Goal: Task Accomplishment & Management: Manage account settings

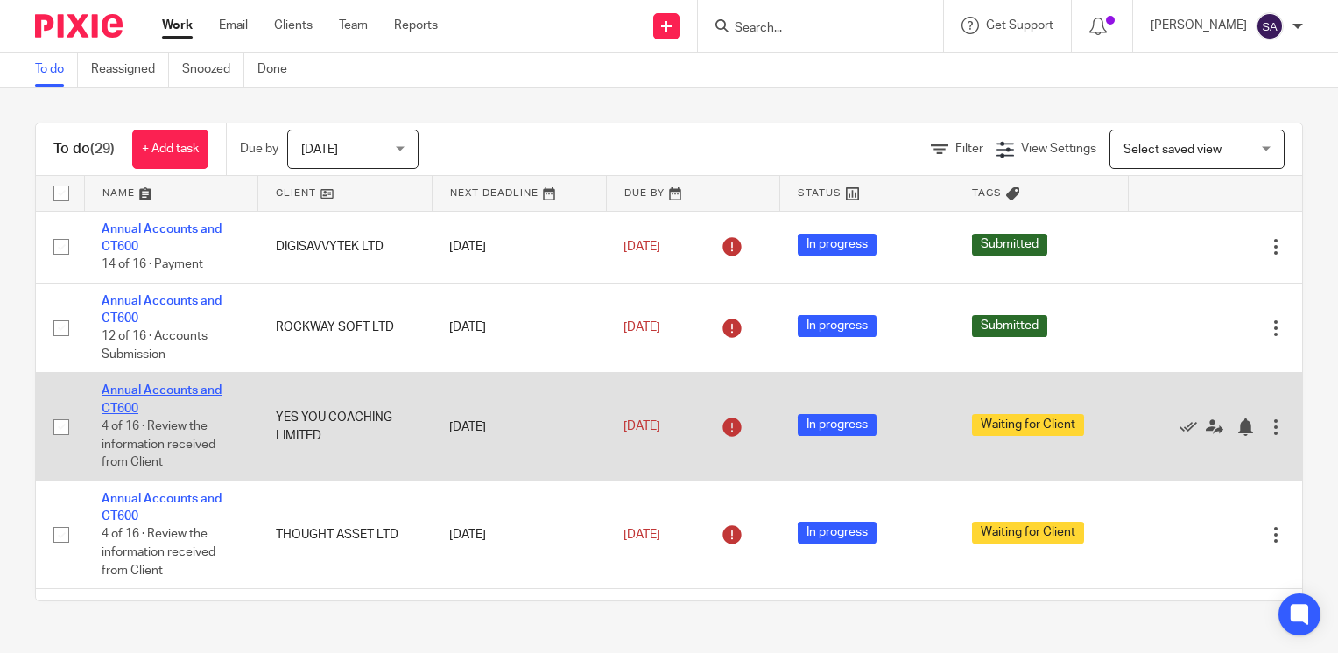
click at [136, 384] on link "Annual Accounts and CT600" at bounding box center [162, 399] width 120 height 30
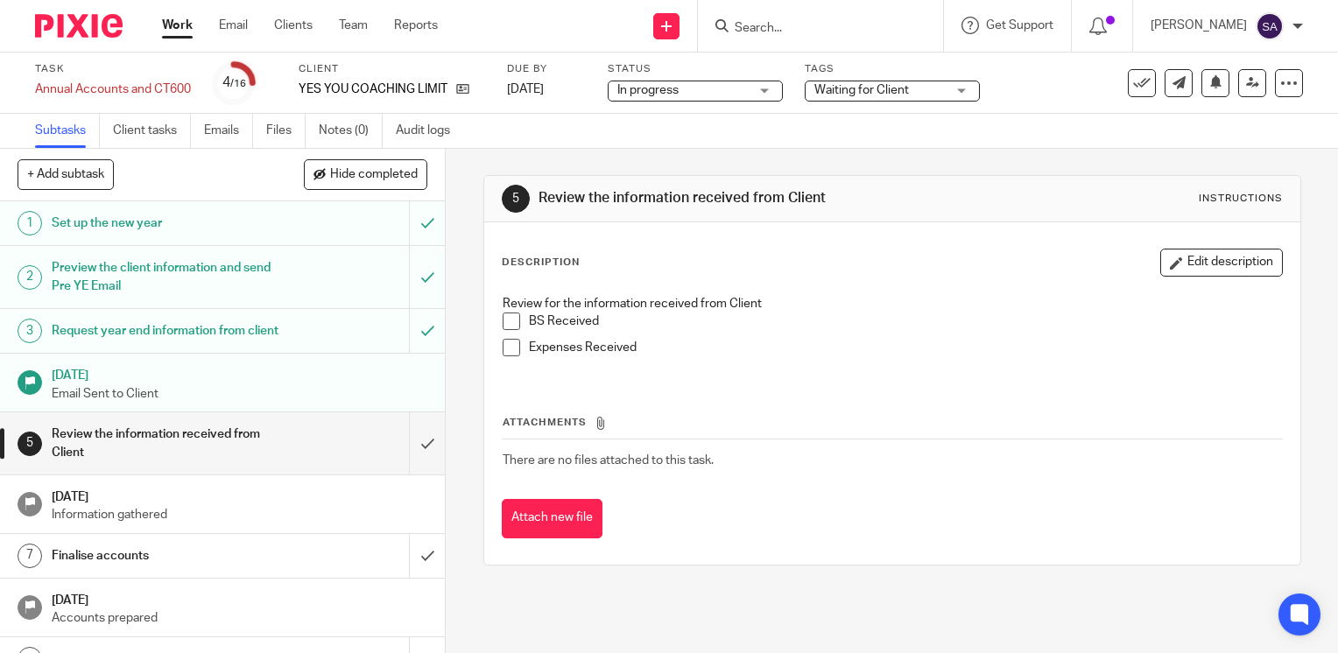
click at [841, 98] on span "Waiting for Client" at bounding box center [879, 90] width 131 height 18
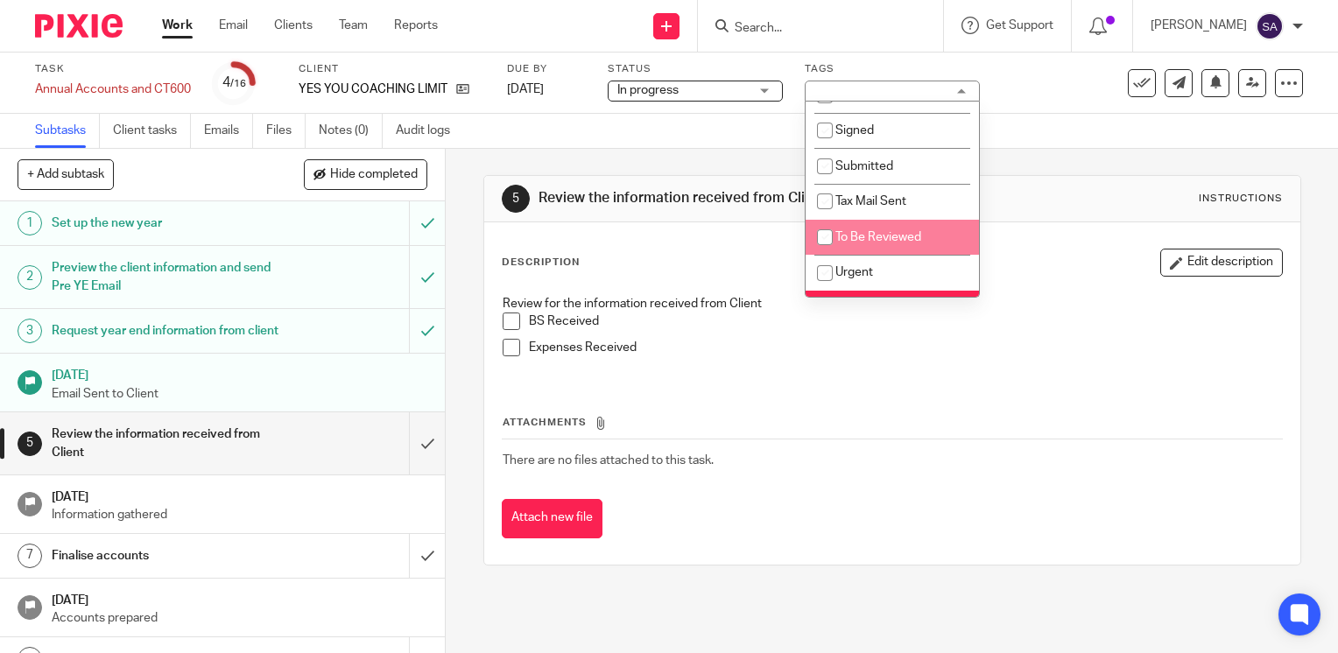
scroll to position [88, 0]
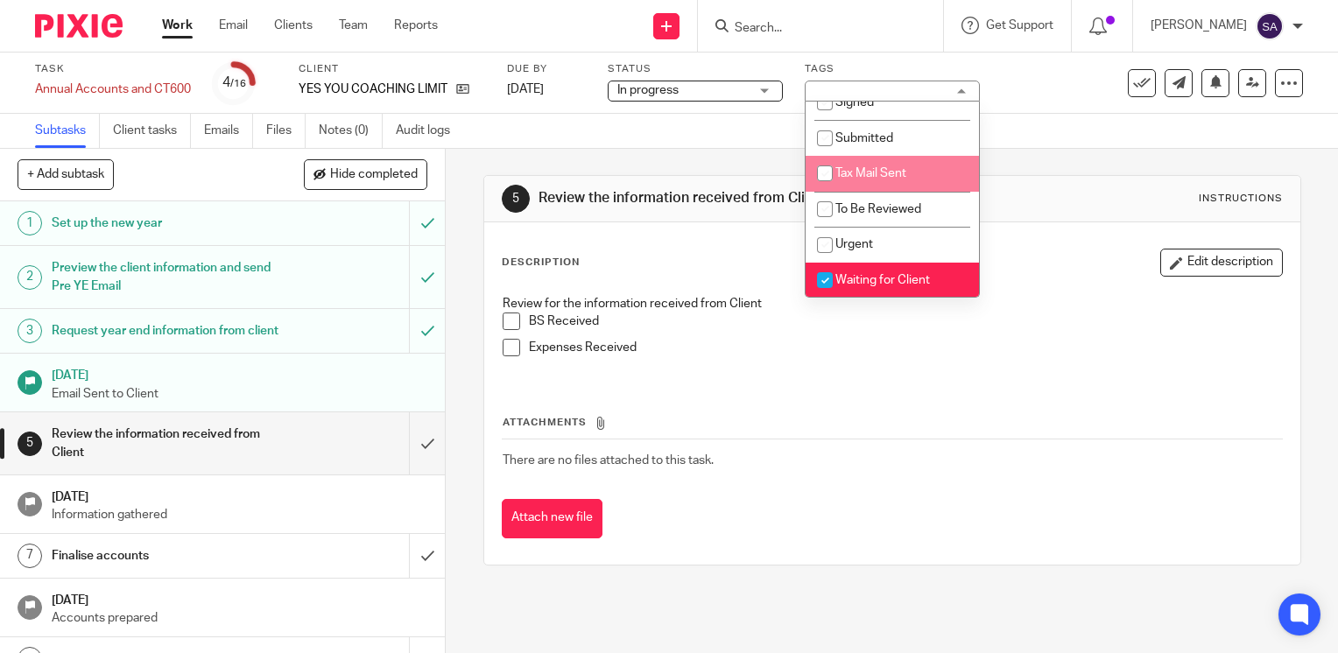
click at [872, 179] on span "Tax Mail Sent" at bounding box center [870, 173] width 71 height 12
checkbox input "true"
click at [888, 286] on span "Waiting for Client" at bounding box center [882, 280] width 95 height 12
checkbox input "false"
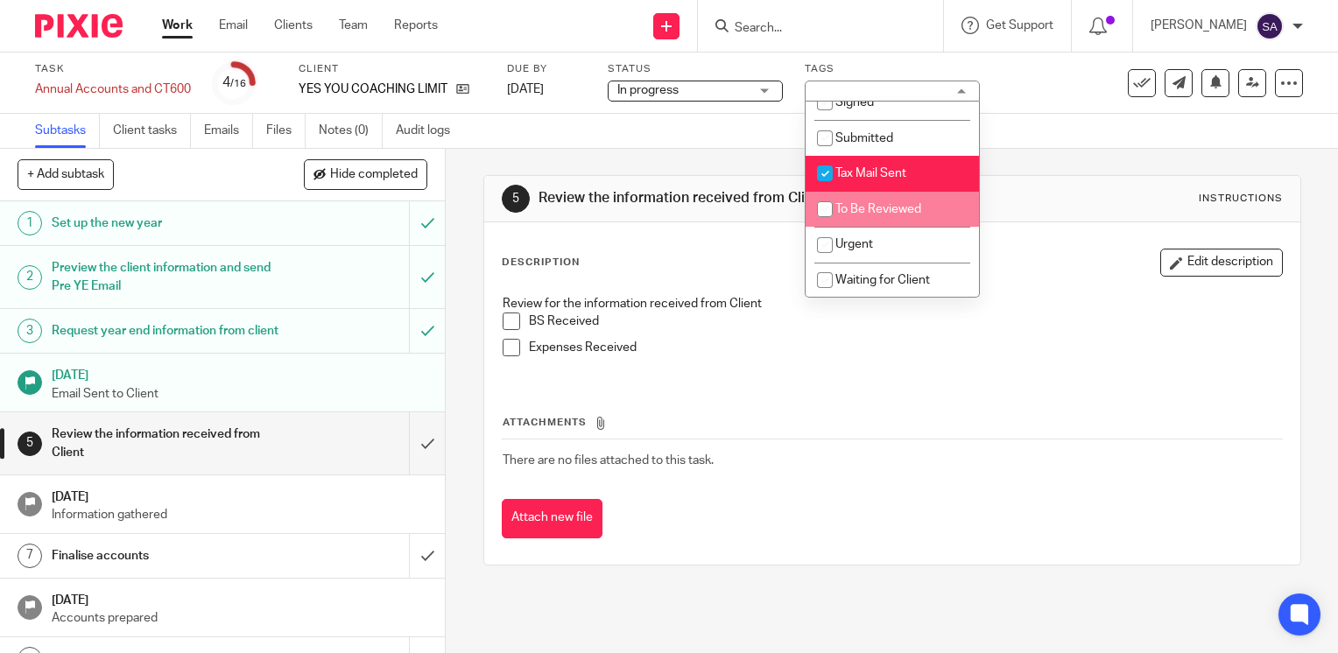
click at [1065, 171] on div "5 Review the information received from Client Instructions Description Edit des…" at bounding box center [892, 370] width 818 height 443
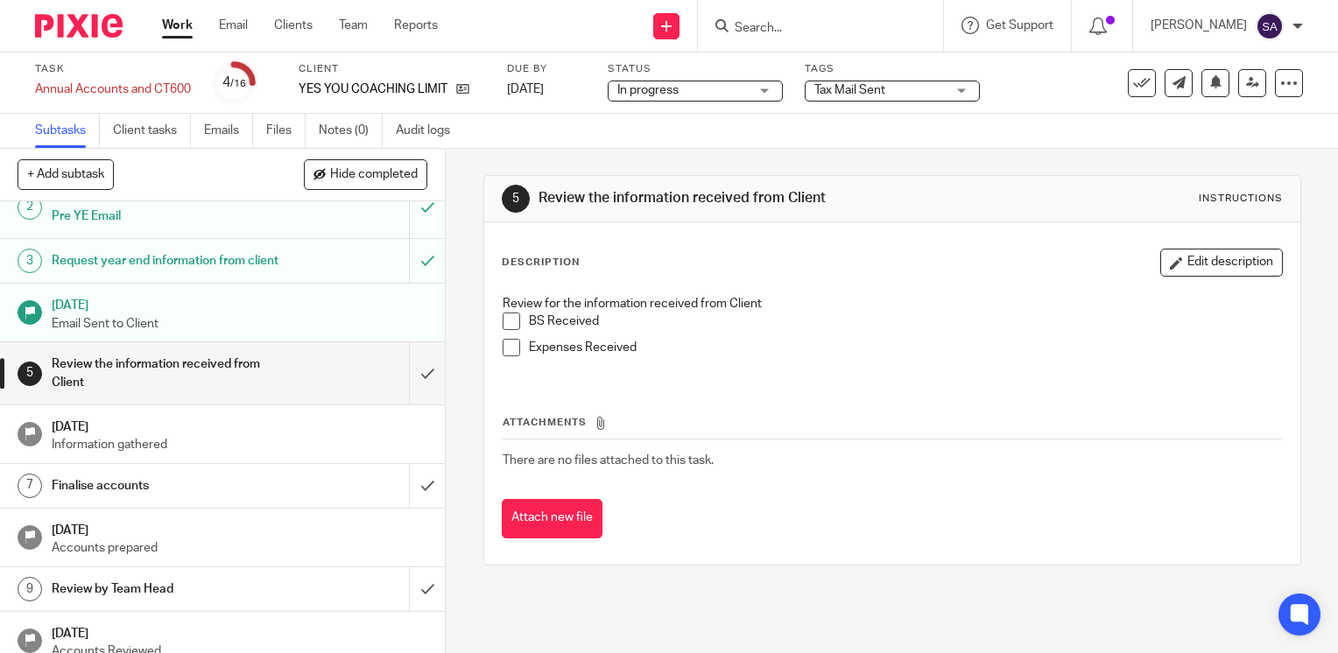
scroll to position [67, 0]
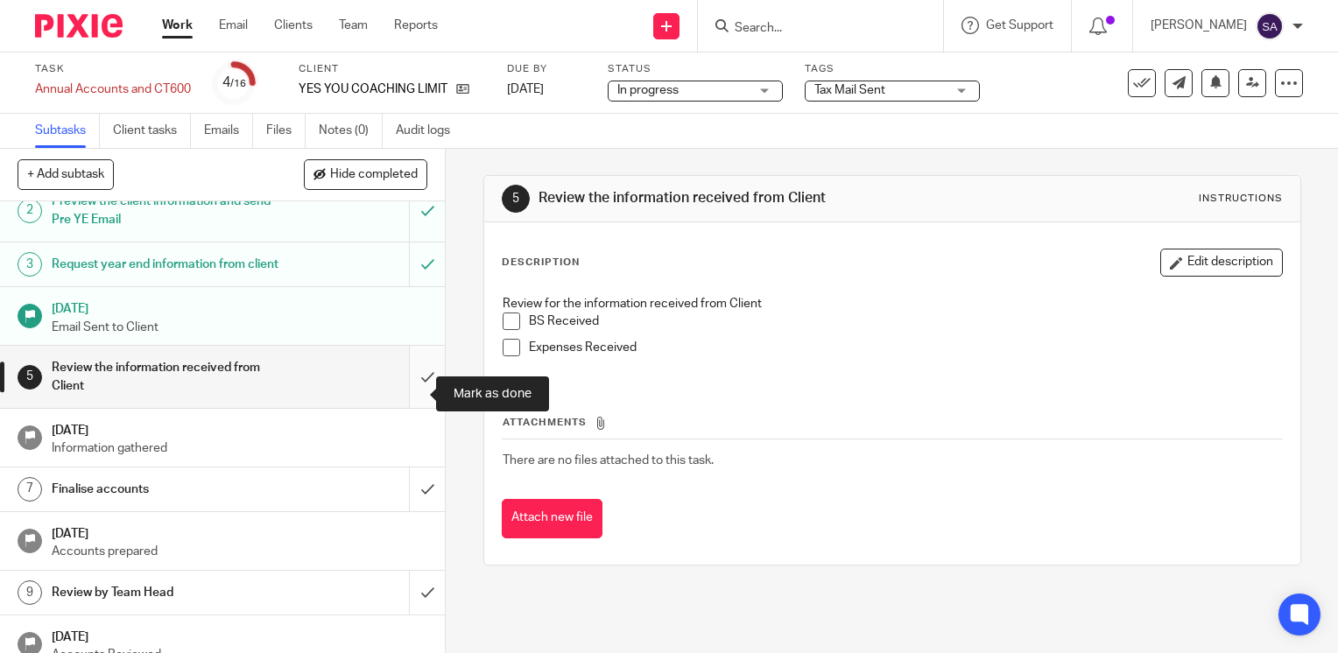
click at [406, 390] on input "submit" at bounding box center [222, 377] width 445 height 62
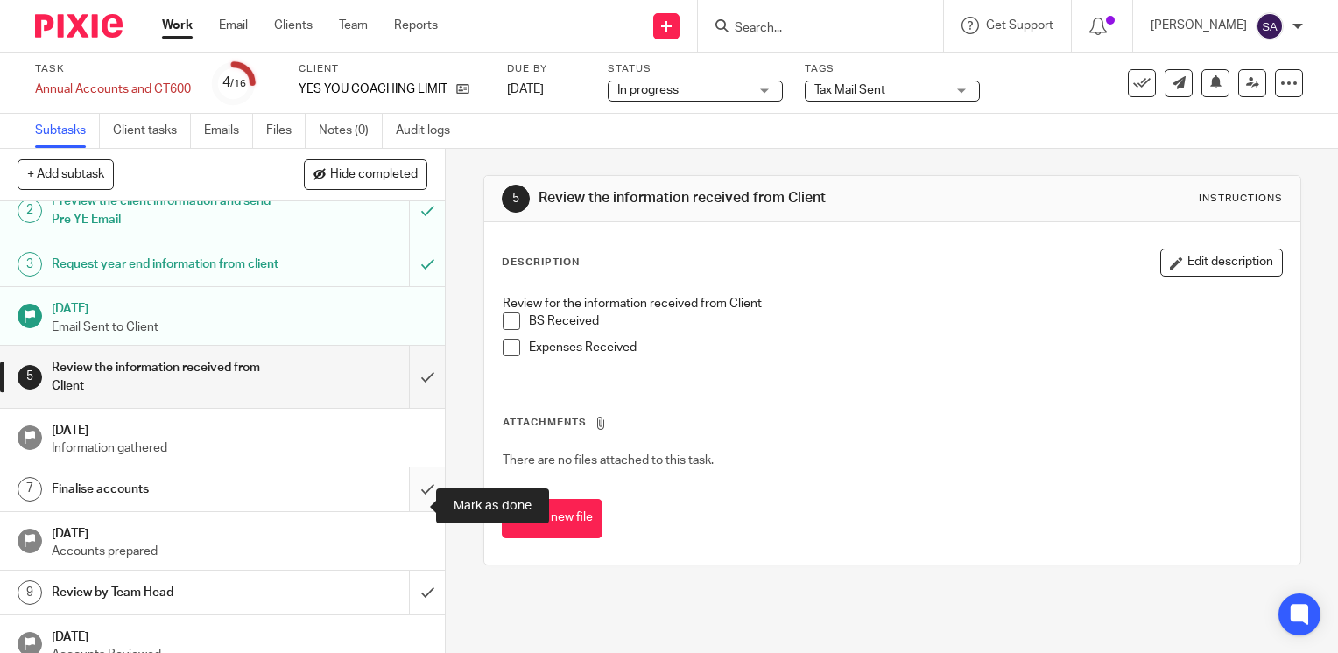
click at [405, 503] on input "submit" at bounding box center [222, 490] width 445 height 44
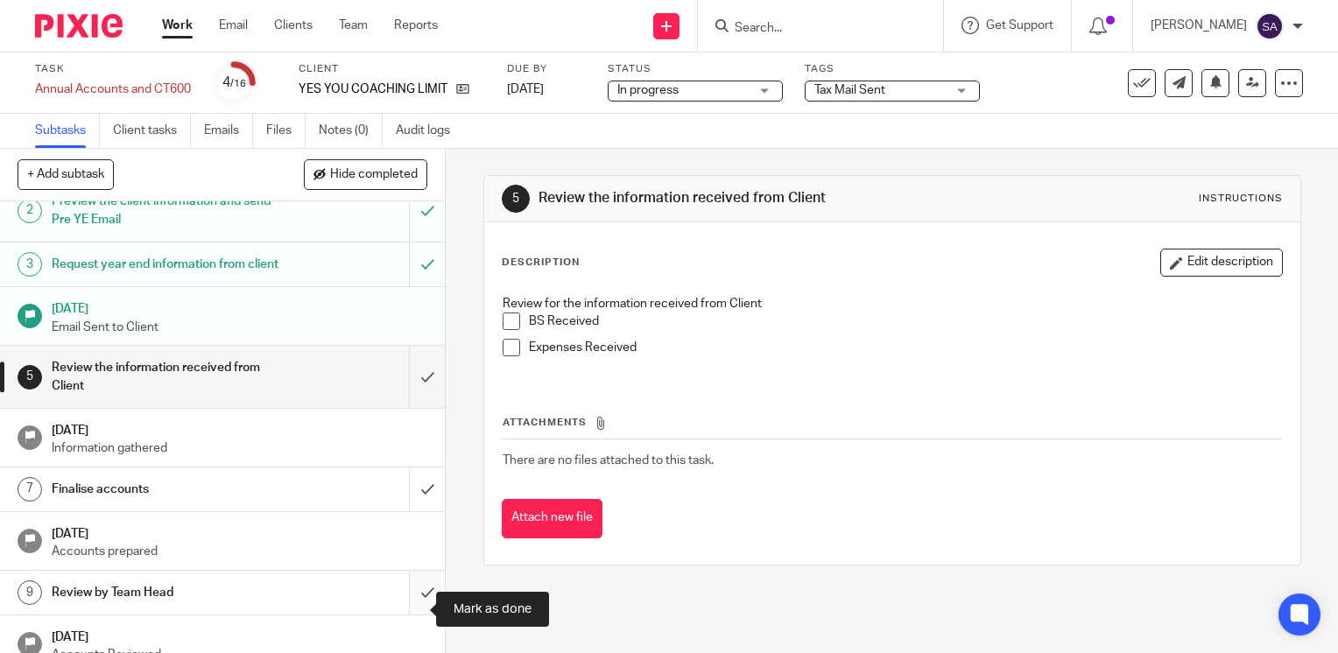
click at [414, 600] on input "submit" at bounding box center [222, 593] width 445 height 44
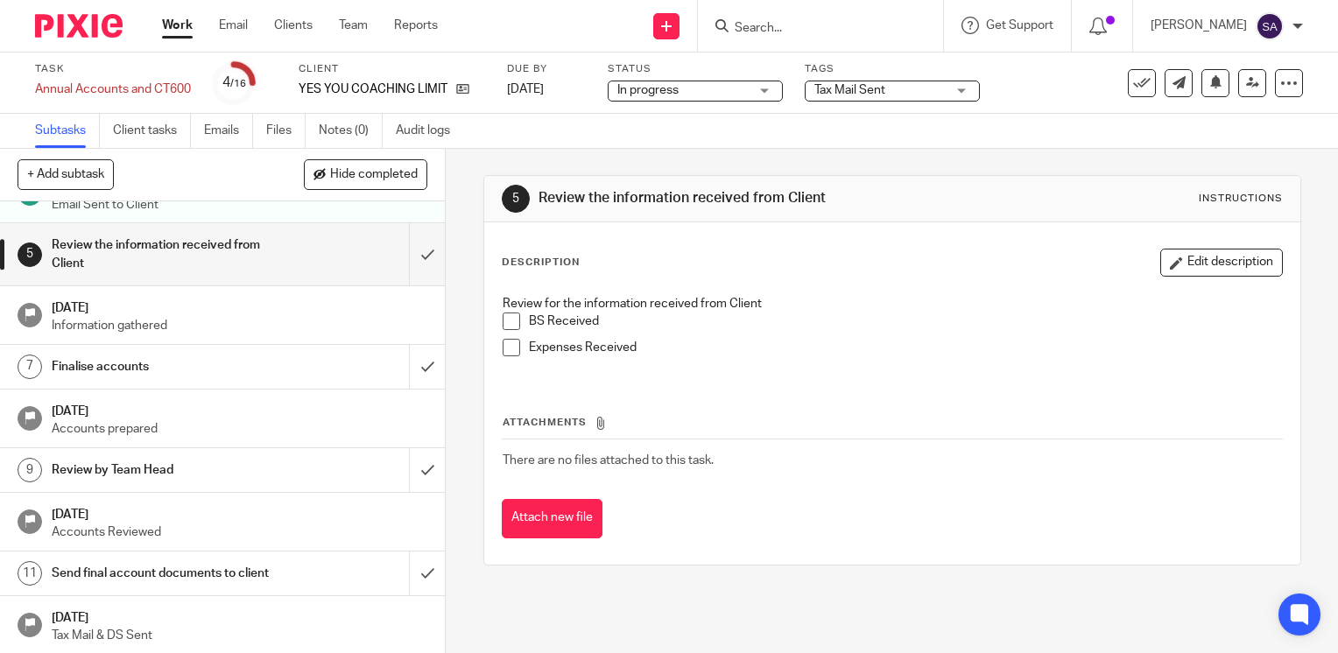
scroll to position [242, 0]
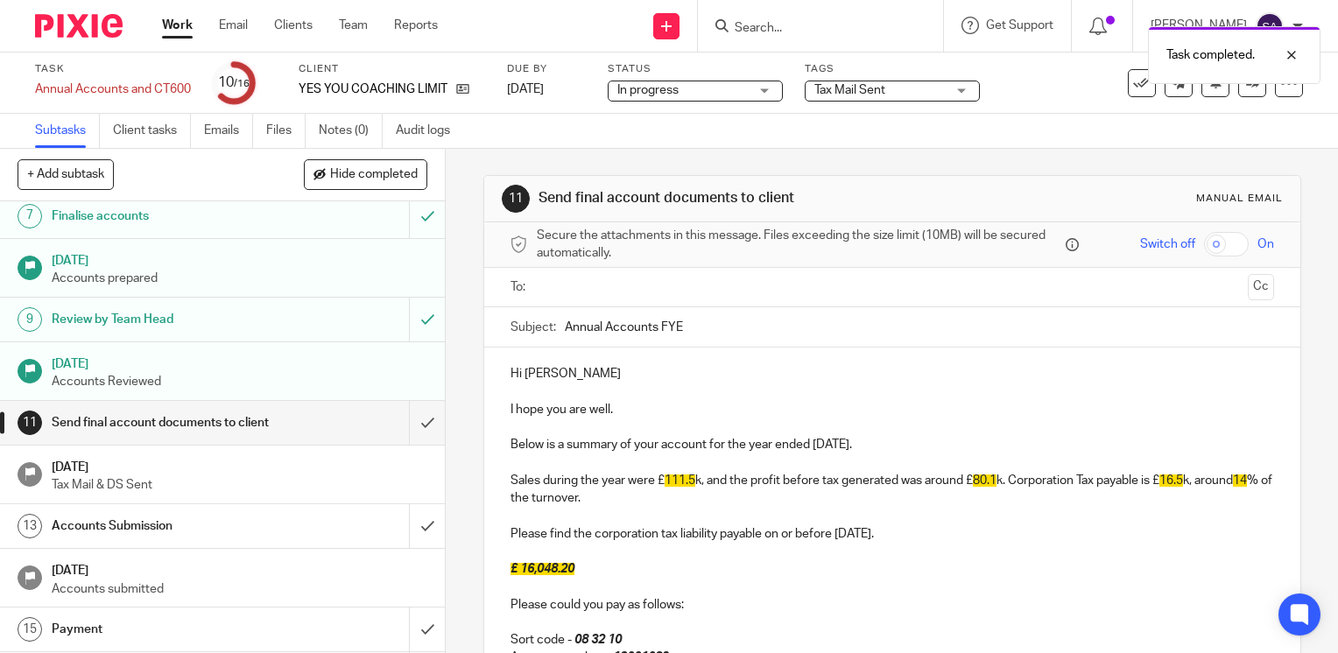
scroll to position [417, 0]
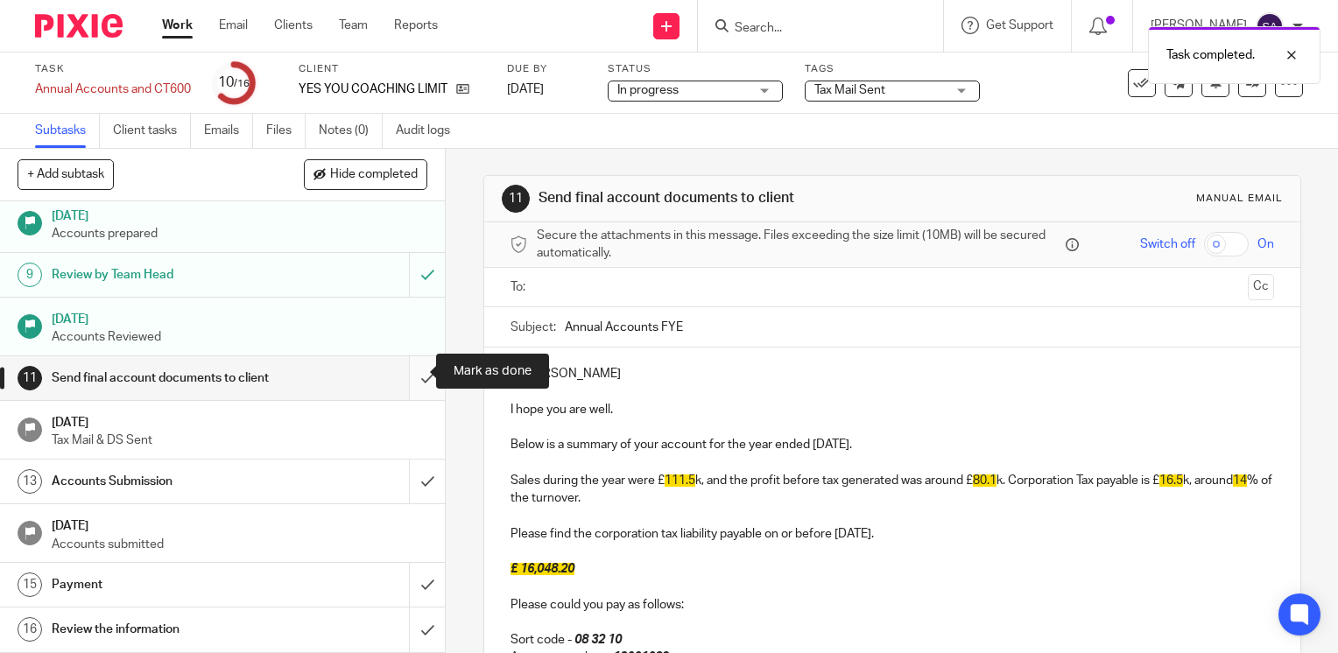
click at [417, 376] on input "submit" at bounding box center [222, 378] width 445 height 44
